Goal: Task Accomplishment & Management: Manage account settings

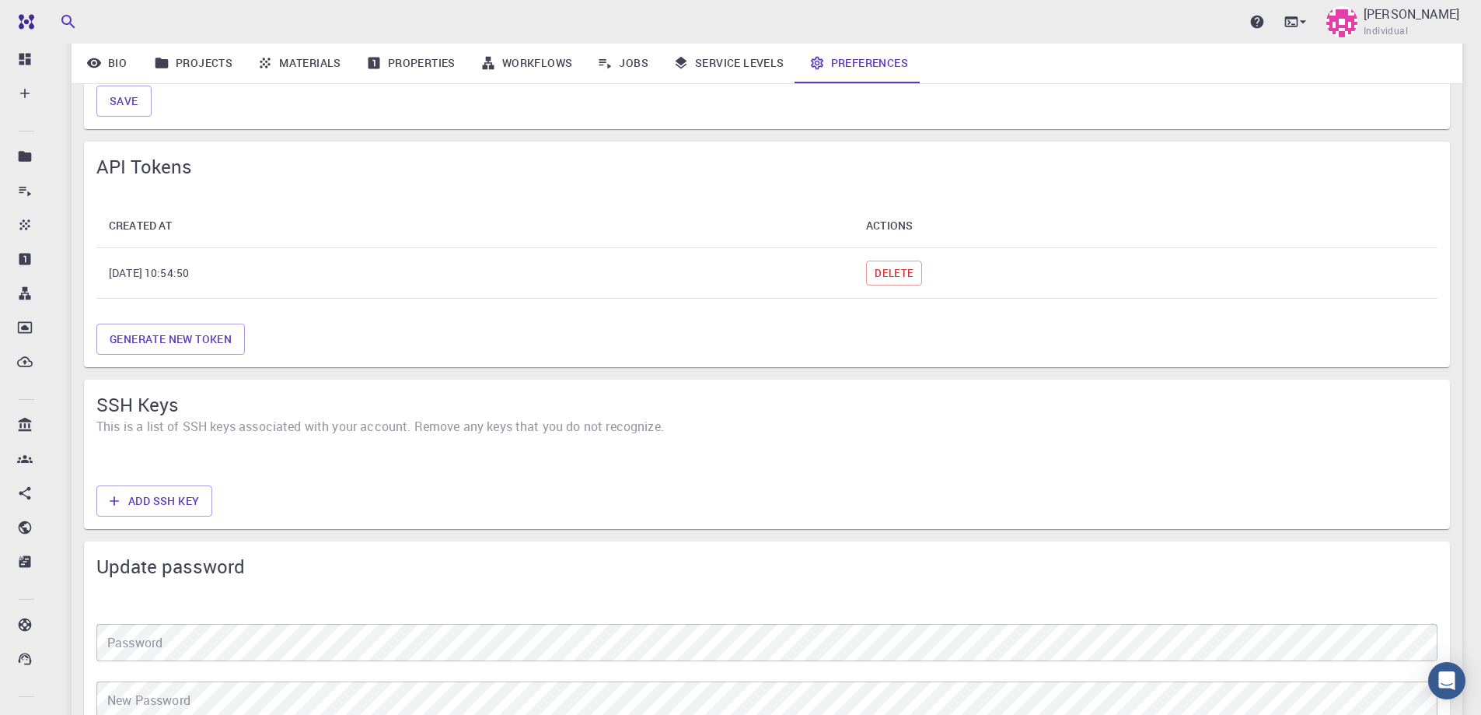
click at [231, 437] on div "SSH Keys This is a list of SSH keys associated with your account. Remove any ke…" at bounding box center [767, 413] width 1366 height 68
click at [237, 432] on span "This is a list of SSH keys associated with your account. Remove any keys that y…" at bounding box center [766, 426] width 1341 height 19
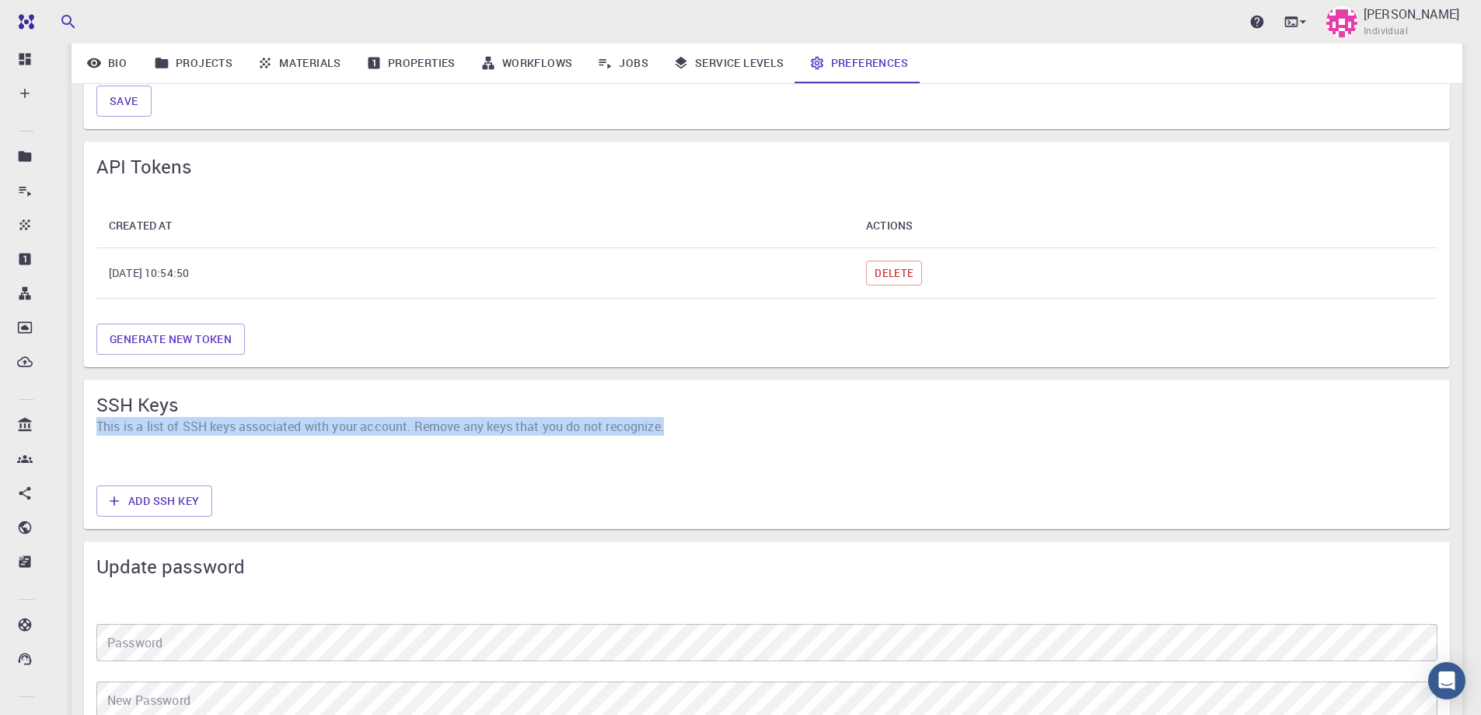
click at [237, 432] on span "This is a list of SSH keys associated with your account. Remove any keys that y…" at bounding box center [766, 426] width 1341 height 19
click at [194, 495] on button "Add SSH Key" at bounding box center [154, 500] width 116 height 31
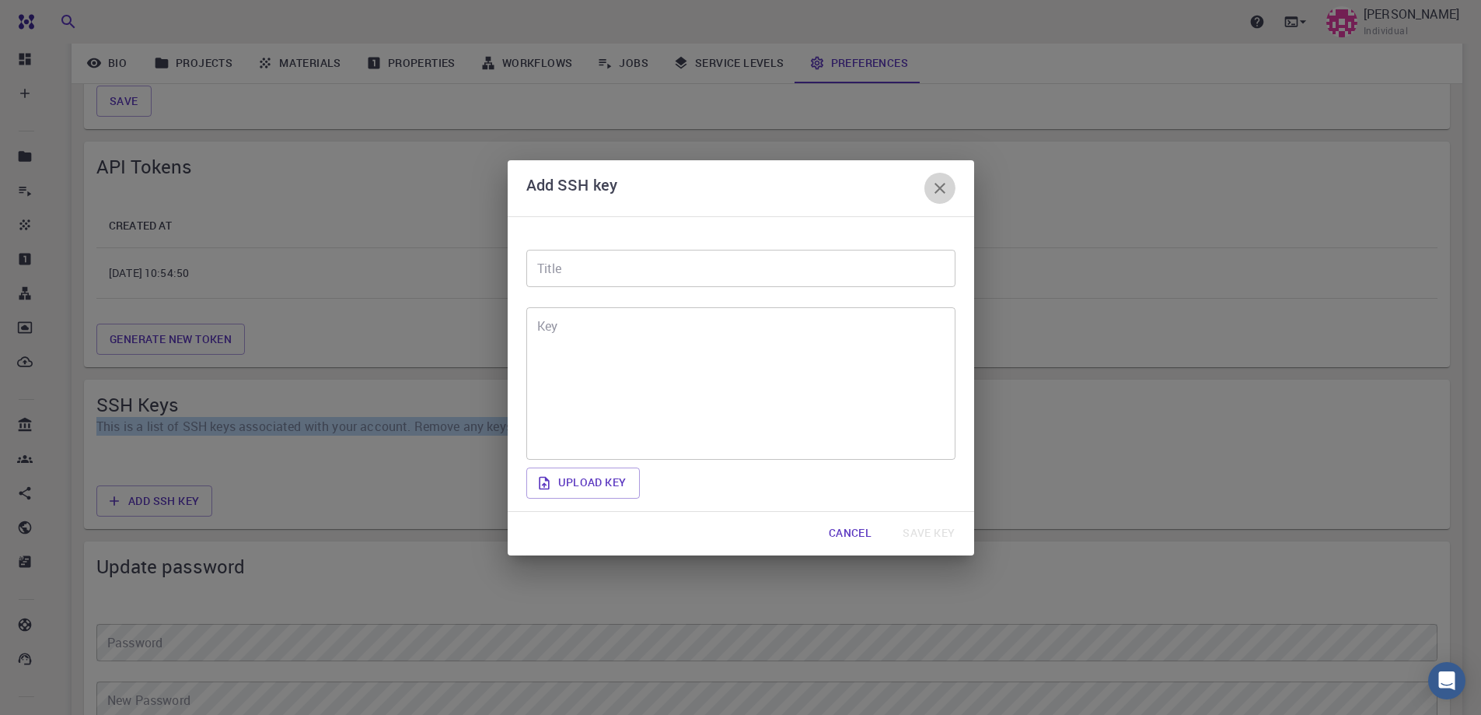
click at [933, 183] on icon "button" at bounding box center [940, 188] width 19 height 19
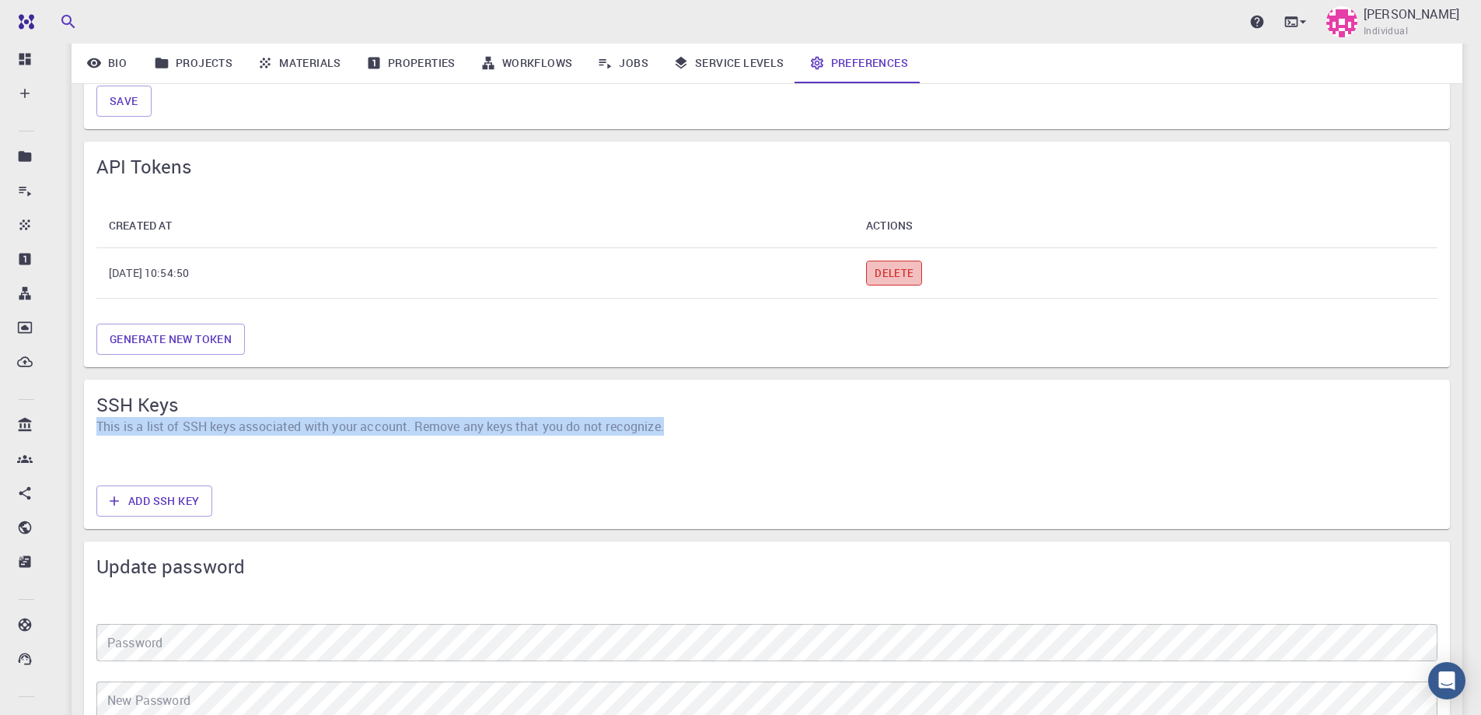
click at [922, 275] on button "Delete" at bounding box center [894, 272] width 56 height 25
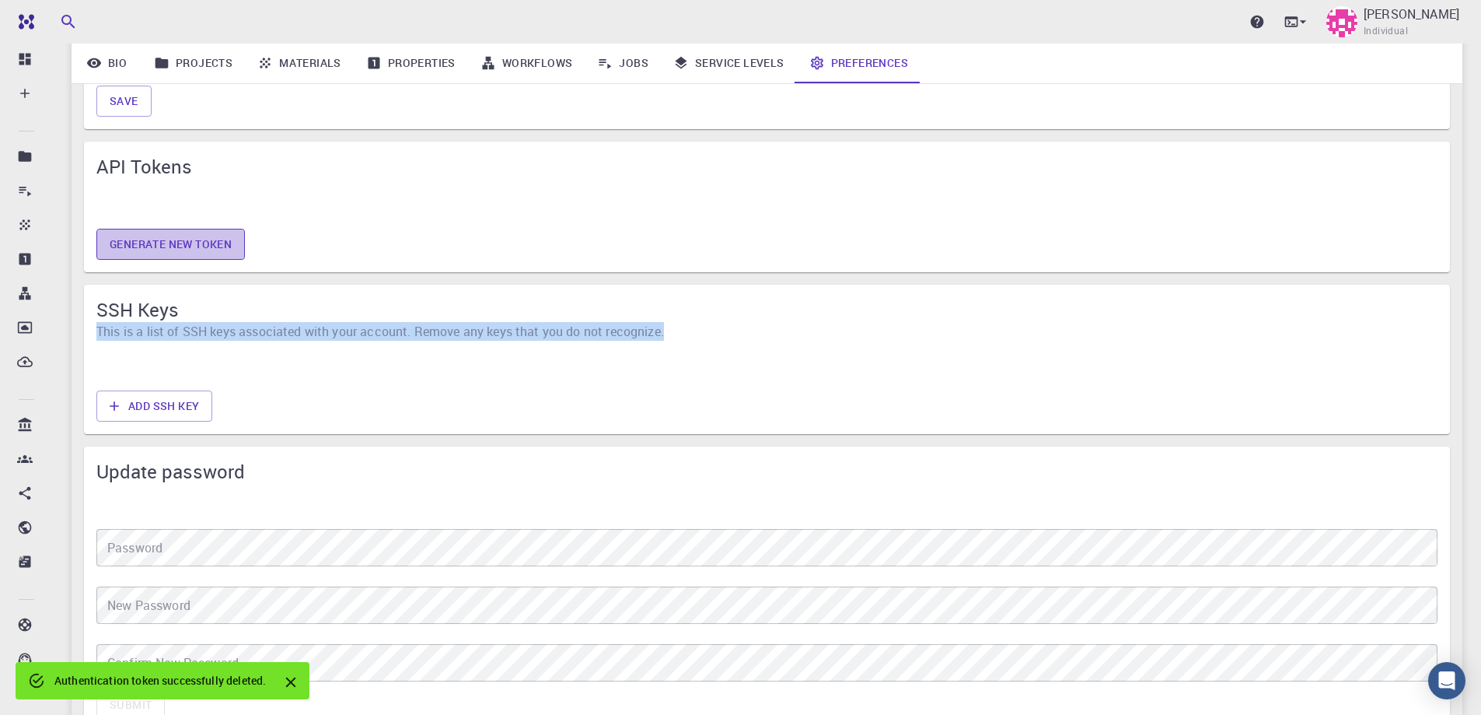
click at [210, 241] on button "Generate new token" at bounding box center [170, 244] width 149 height 31
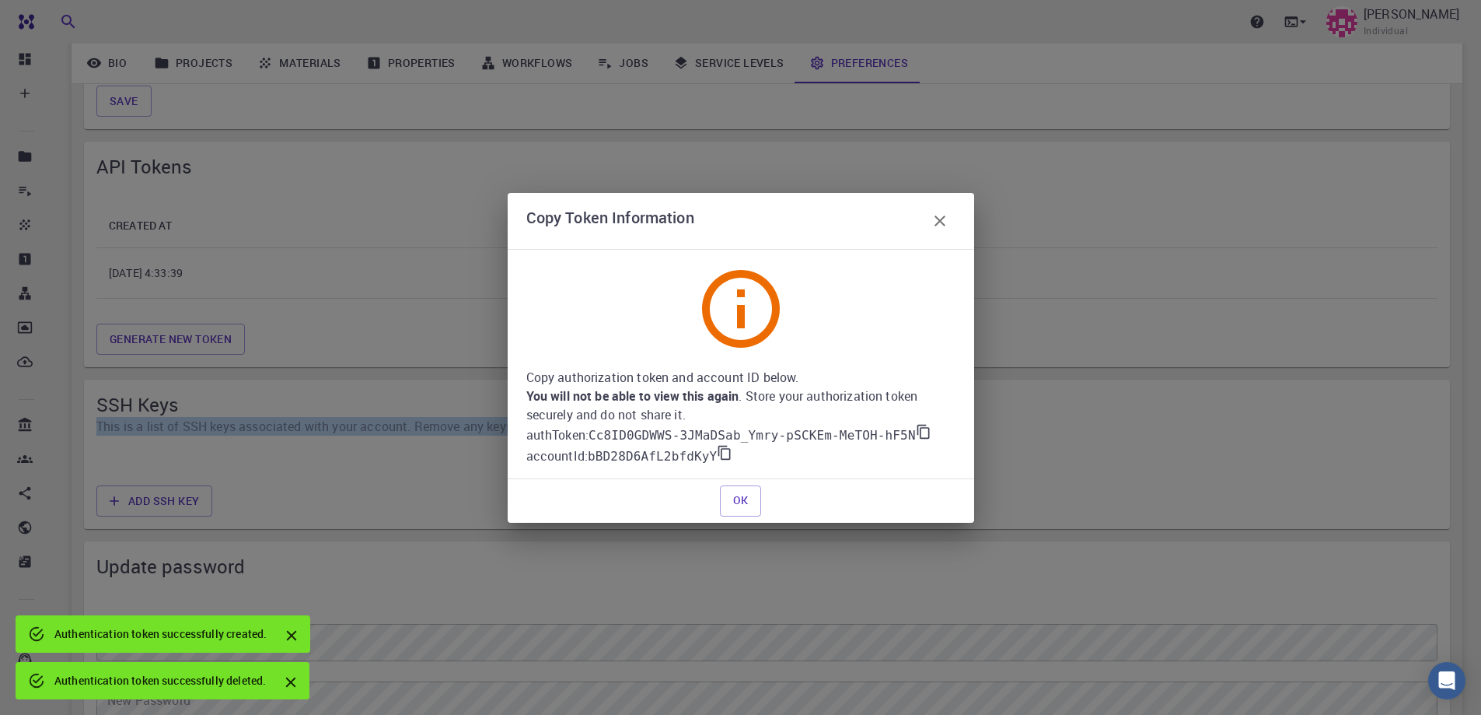
click at [916, 431] on icon at bounding box center [924, 432] width 16 height 16
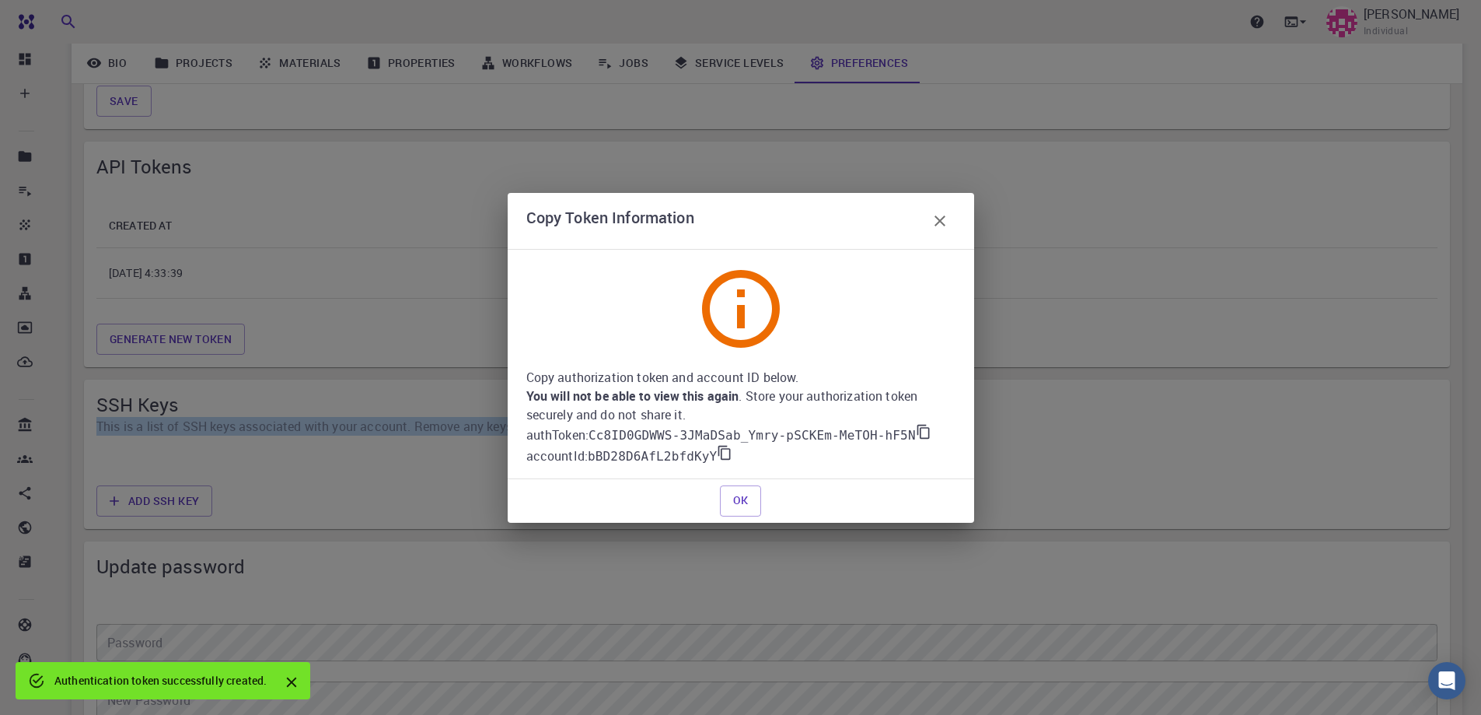
click at [717, 453] on icon at bounding box center [725, 453] width 16 height 16
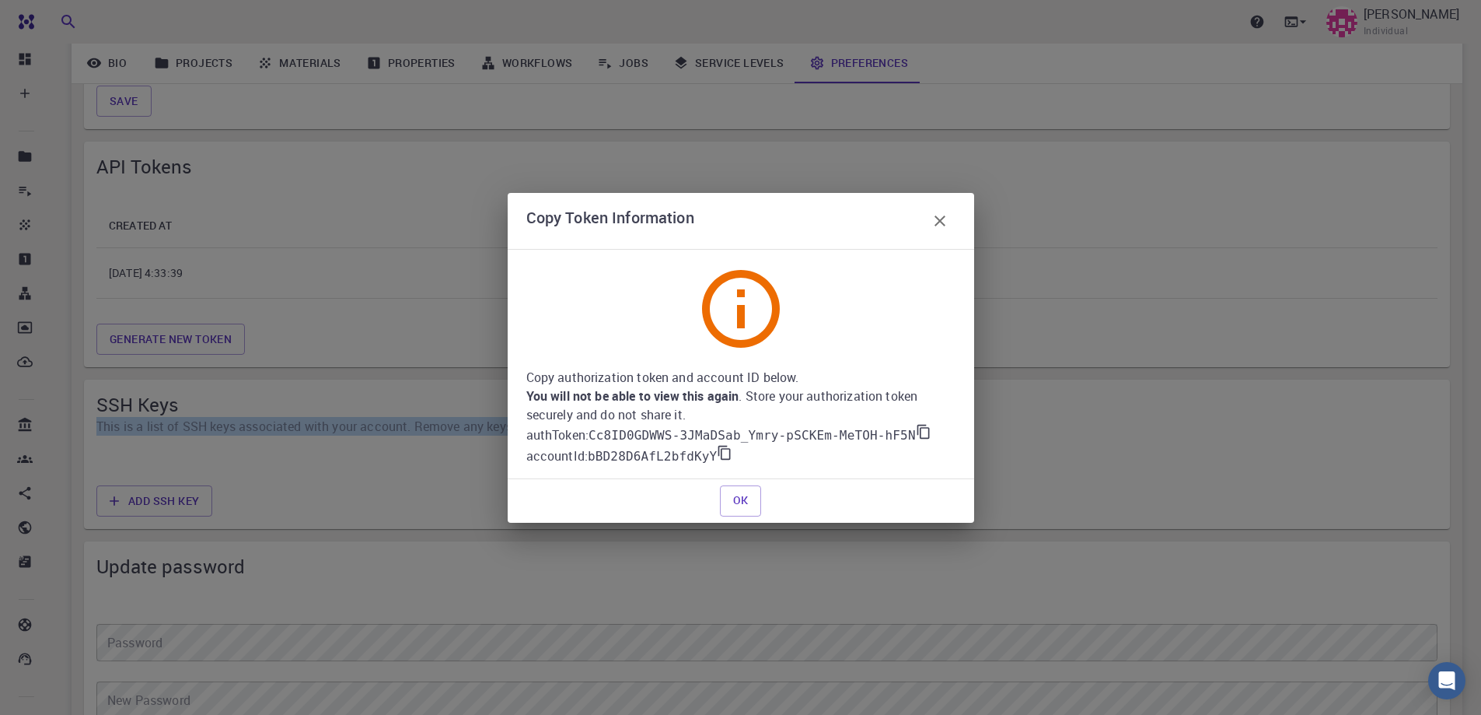
click at [916, 432] on icon at bounding box center [924, 432] width 16 height 16
click at [720, 453] on icon at bounding box center [725, 453] width 16 height 16
